Goal: Information Seeking & Learning: Learn about a topic

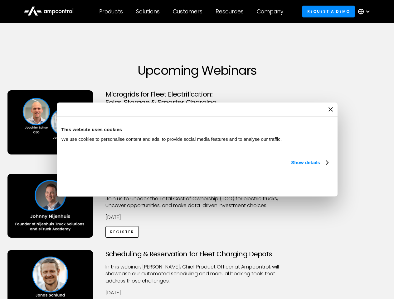
click at [291, 167] on link "Show details" at bounding box center [309, 162] width 37 height 7
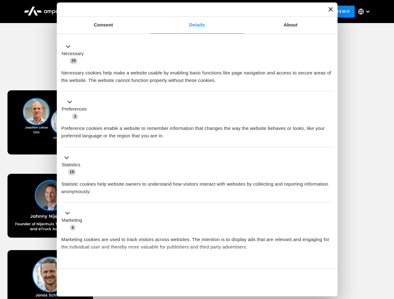
click at [329, 84] on div "Necessary cookies help make a website usable by enabling basic functions like p…" at bounding box center [196, 75] width 271 height 20
click at [387, 251] on div "Scheduling & Reservation for Fleet Charging Depots ​In this webinar, [PERSON_NA…" at bounding box center [197, 288] width 392 height 77
click at [192, 12] on div "Customers" at bounding box center [188, 11] width 30 height 7
click at [111, 12] on div "Products" at bounding box center [111, 11] width 24 height 7
click at [148, 12] on div "Solutions" at bounding box center [148, 11] width 24 height 7
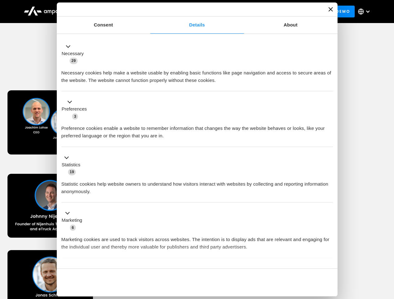
click at [189, 12] on div "Customers" at bounding box center [188, 11] width 30 height 7
click at [231, 12] on div "Resources" at bounding box center [229, 11] width 28 height 7
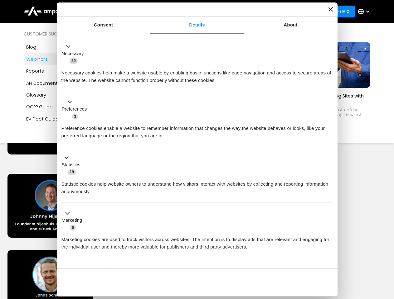
click at [272, 12] on div "Company" at bounding box center [270, 11] width 27 height 7
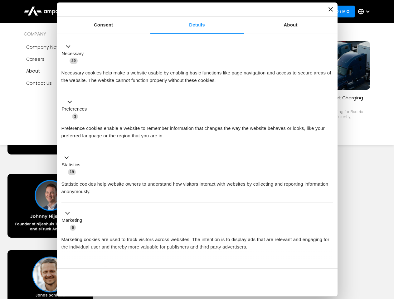
click at [365, 12] on div at bounding box center [367, 11] width 5 height 5
